Goal: Transaction & Acquisition: Purchase product/service

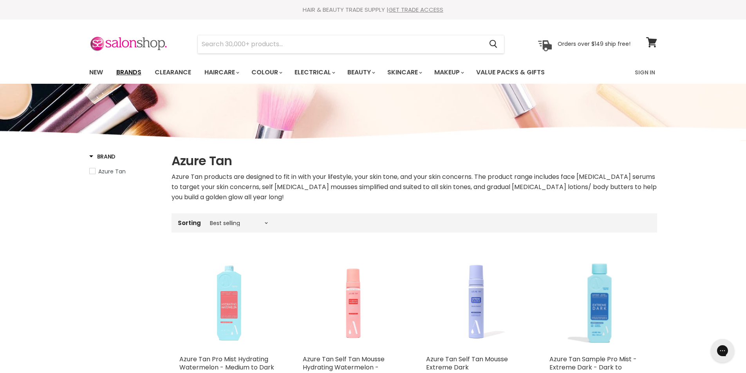
click at [127, 74] on link "Brands" at bounding box center [128, 72] width 37 height 16
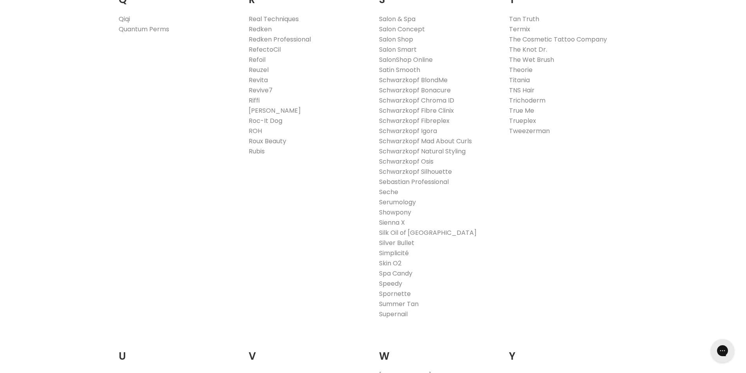
scroll to position [1253, 0]
click at [397, 240] on link "Silver Bullet" at bounding box center [396, 242] width 35 height 9
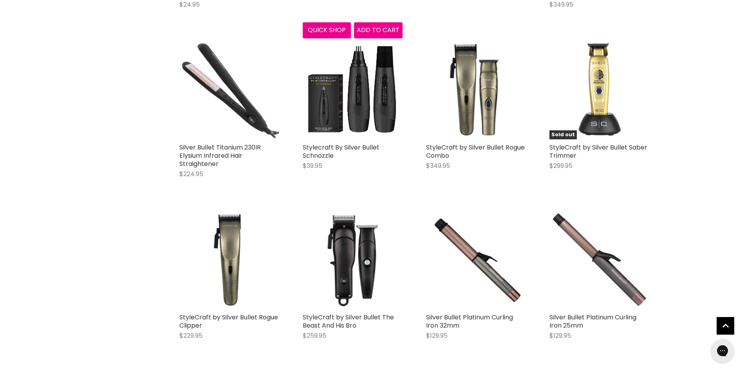
scroll to position [1174, 0]
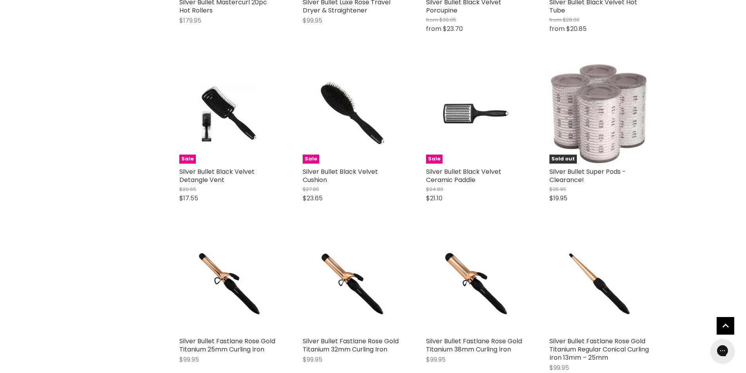
scroll to position [2819, 0]
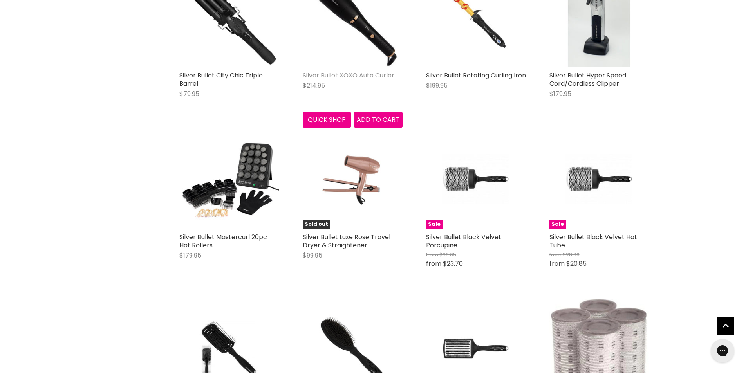
click at [361, 80] on link "Silver Bullet XOXO Auto Curler" at bounding box center [349, 75] width 92 height 9
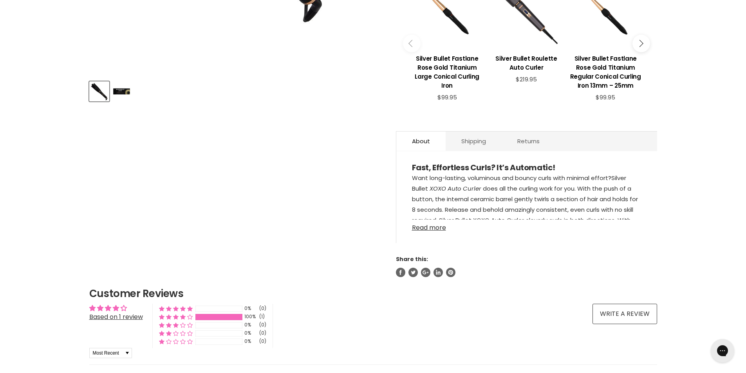
click at [441, 211] on p "Want long-lasting, voluminous and bouncy curls with minimal effort? Silver Bull…" at bounding box center [526, 216] width 229 height 86
click at [430, 228] on link "Read more" at bounding box center [526, 226] width 229 height 12
